Goal: Check status: Check status

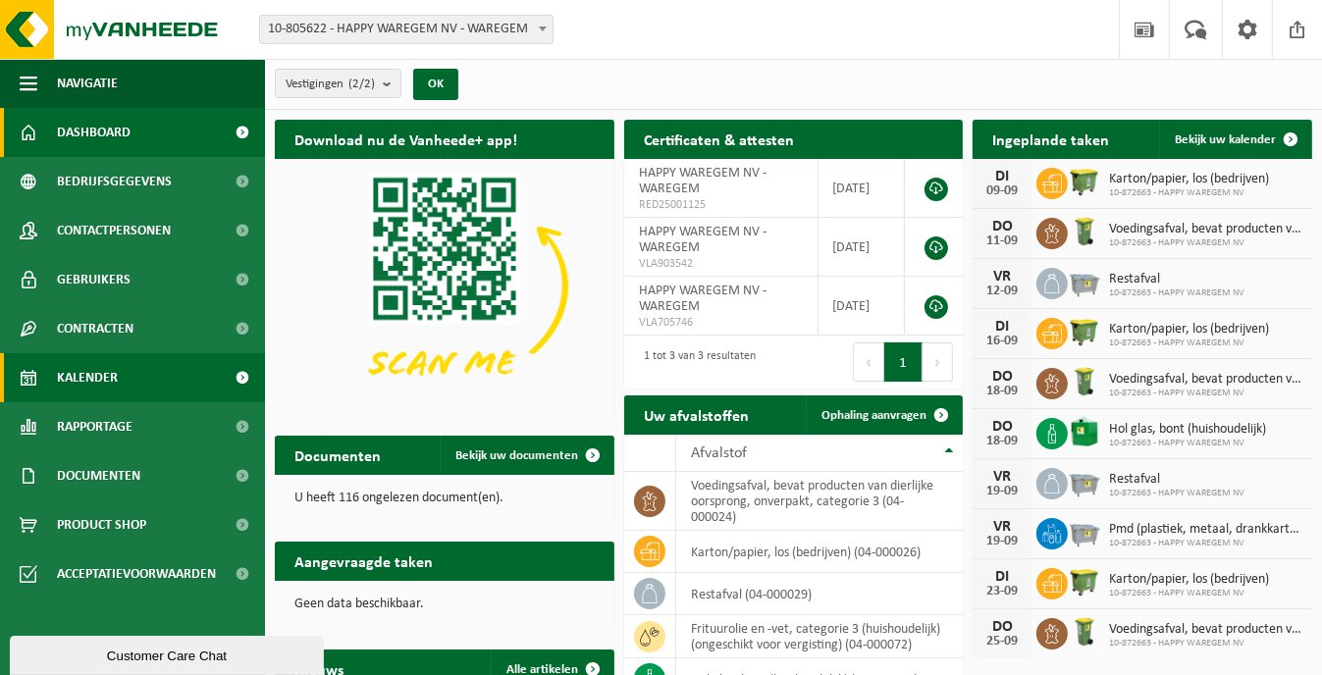
click at [96, 369] on span "Kalender" at bounding box center [87, 377] width 61 height 49
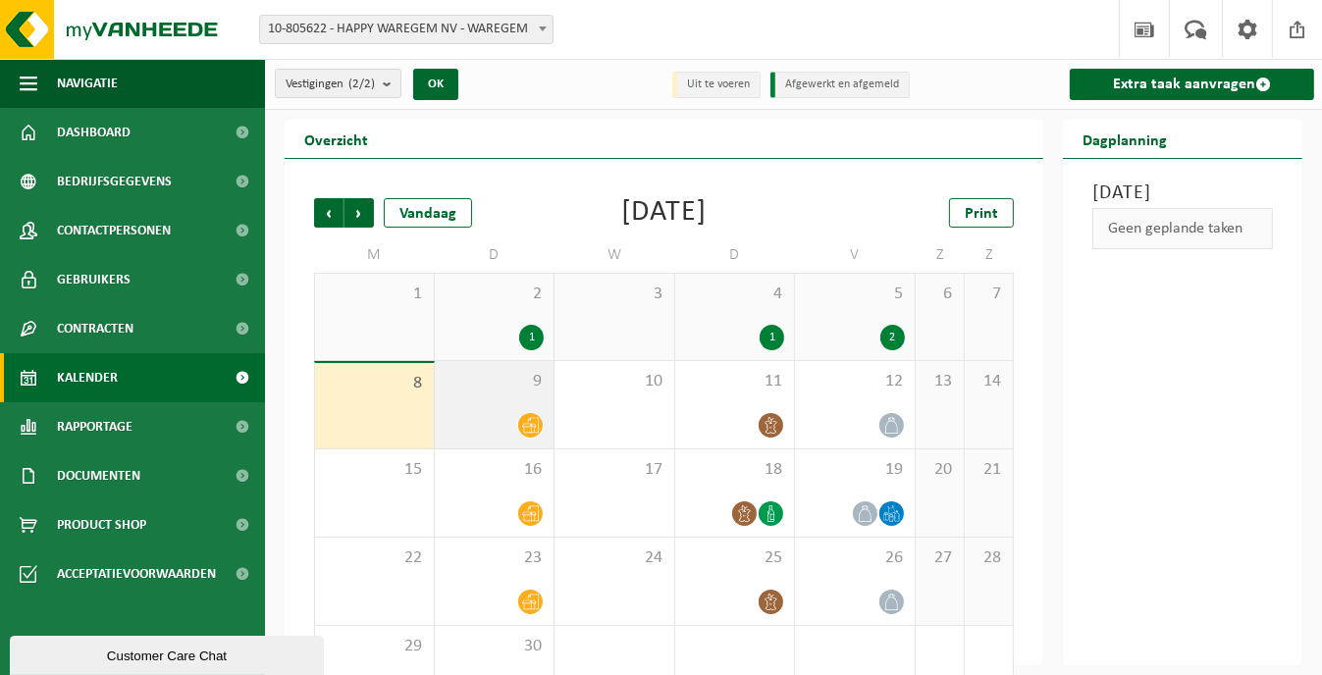
click at [464, 410] on div "9" at bounding box center [495, 404] width 120 height 87
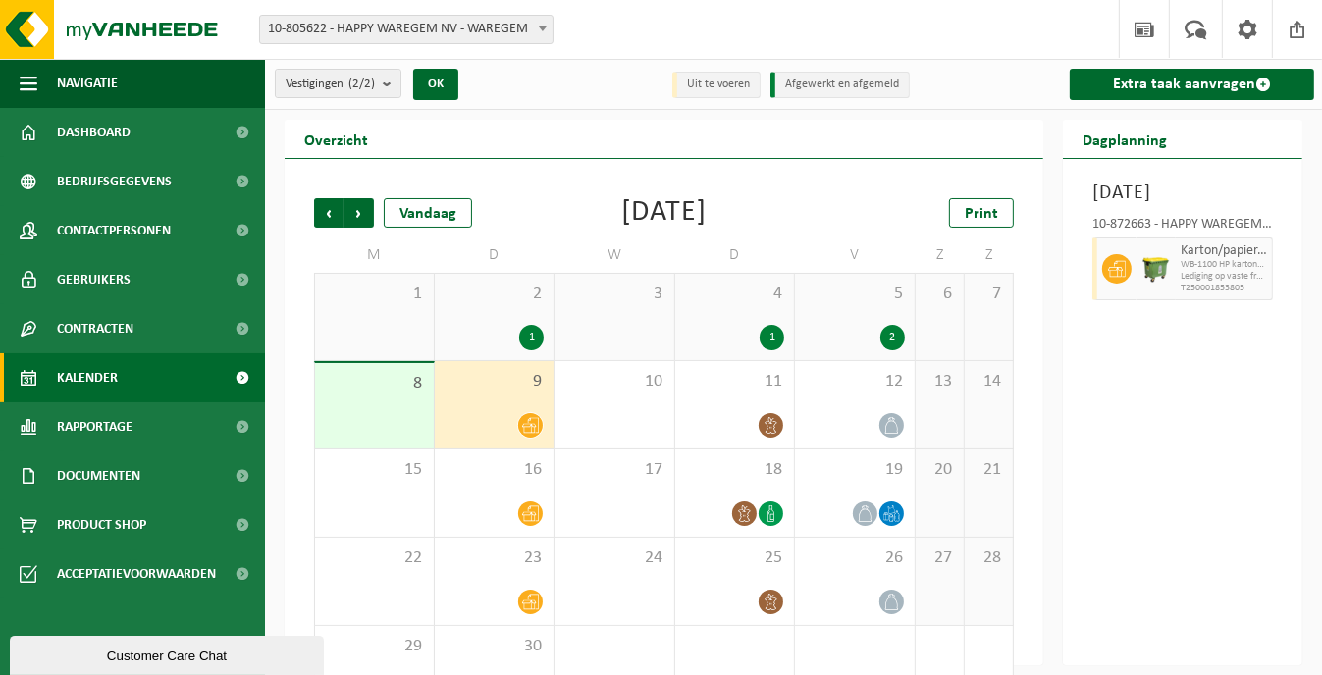
click at [368, 407] on div "8" at bounding box center [374, 405] width 119 height 85
